Goal: Information Seeking & Learning: Learn about a topic

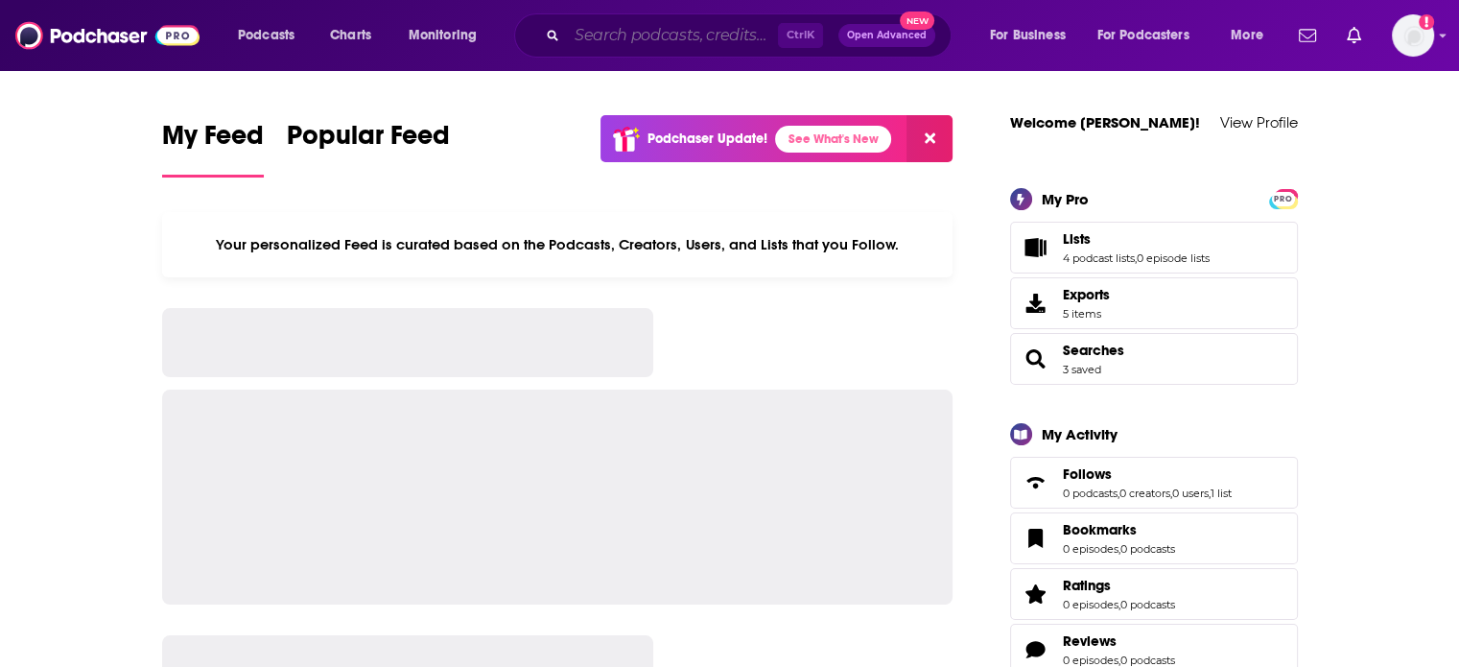
click at [590, 34] on input "Search podcasts, credits, & more..." at bounding box center [672, 35] width 211 height 31
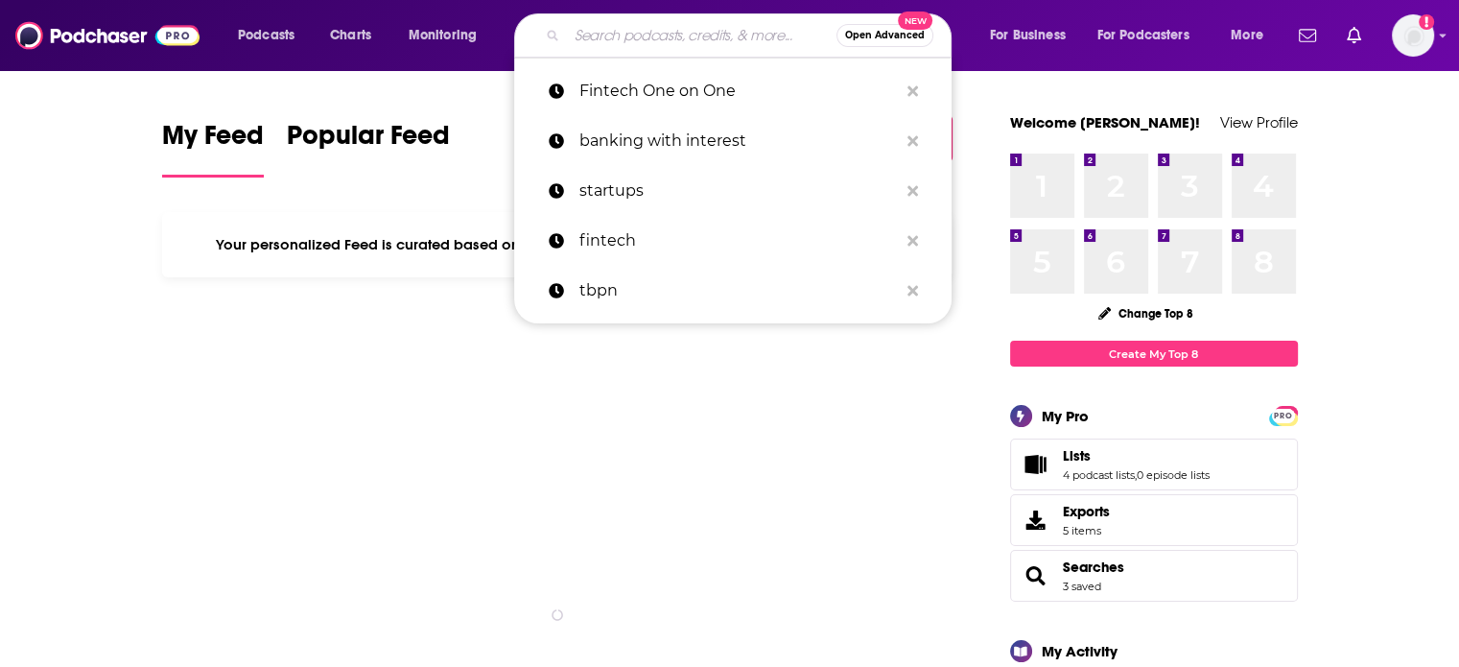
paste input "The Software Leaders Uncensored Podcast,"
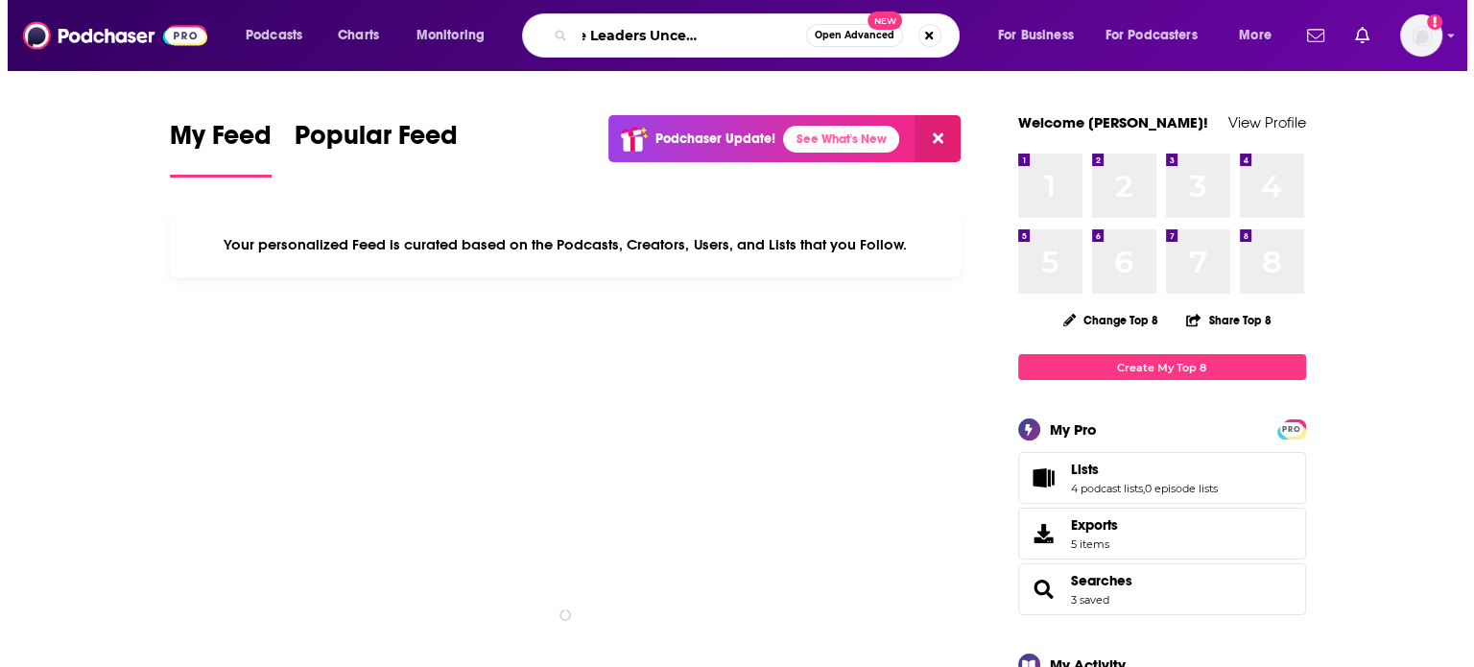
scroll to position [0, 87]
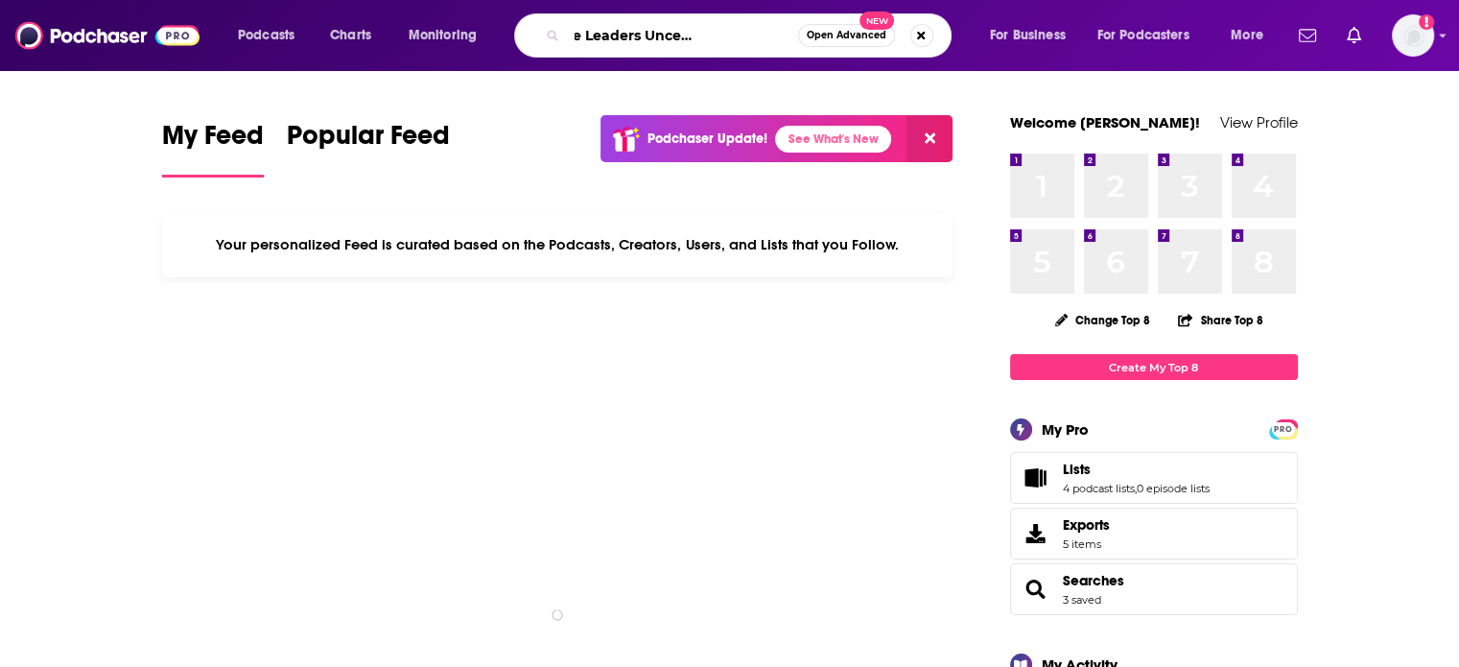
type input "The Software Leaders Uncensored Podcast"
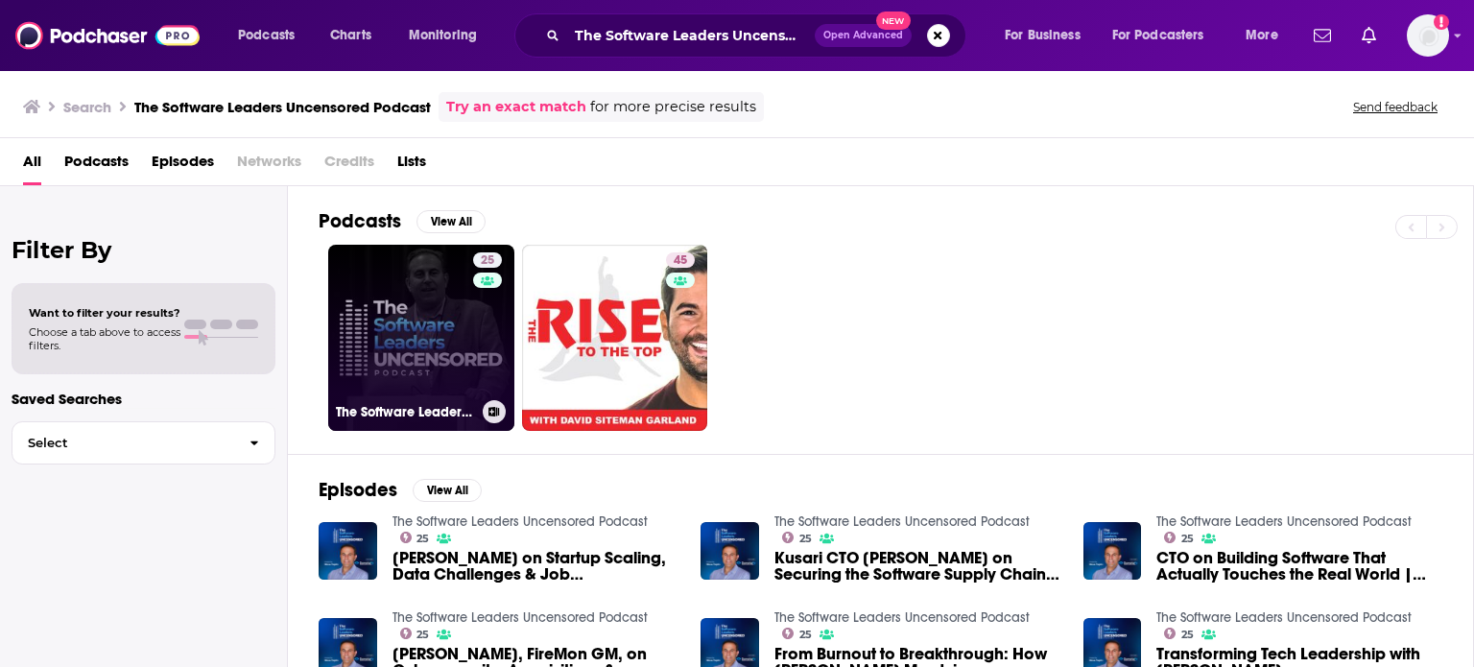
click at [432, 344] on link "25 The Software Leaders Uncensored Podcast" at bounding box center [421, 338] width 186 height 186
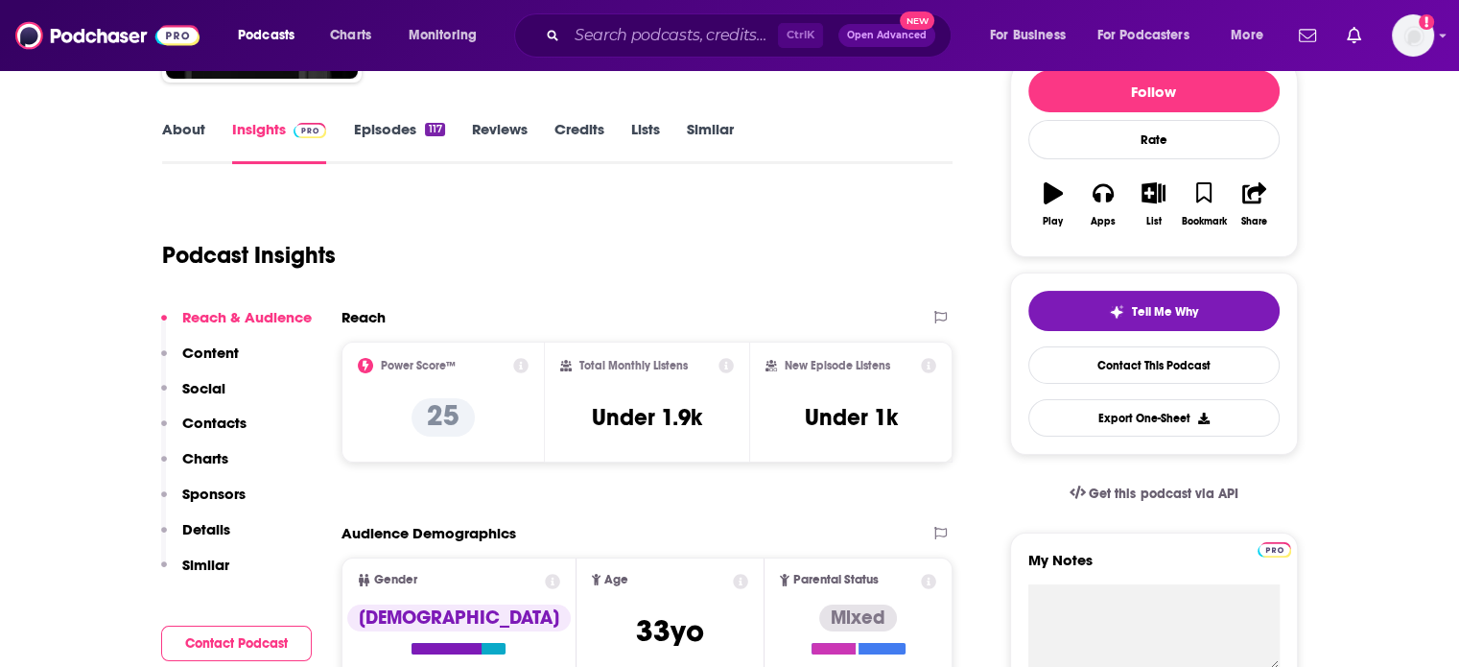
scroll to position [245, 0]
